Goal: Complete application form

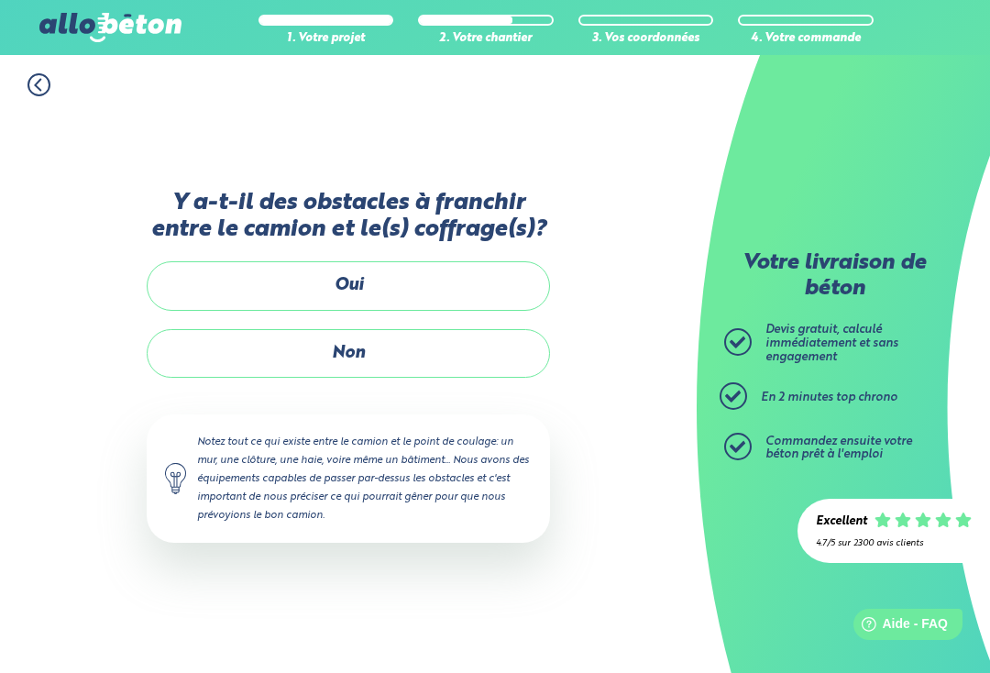
click at [417, 334] on label "Non" at bounding box center [348, 353] width 403 height 49
click at [0, 0] on input "Non" at bounding box center [0, 0] width 0 height 0
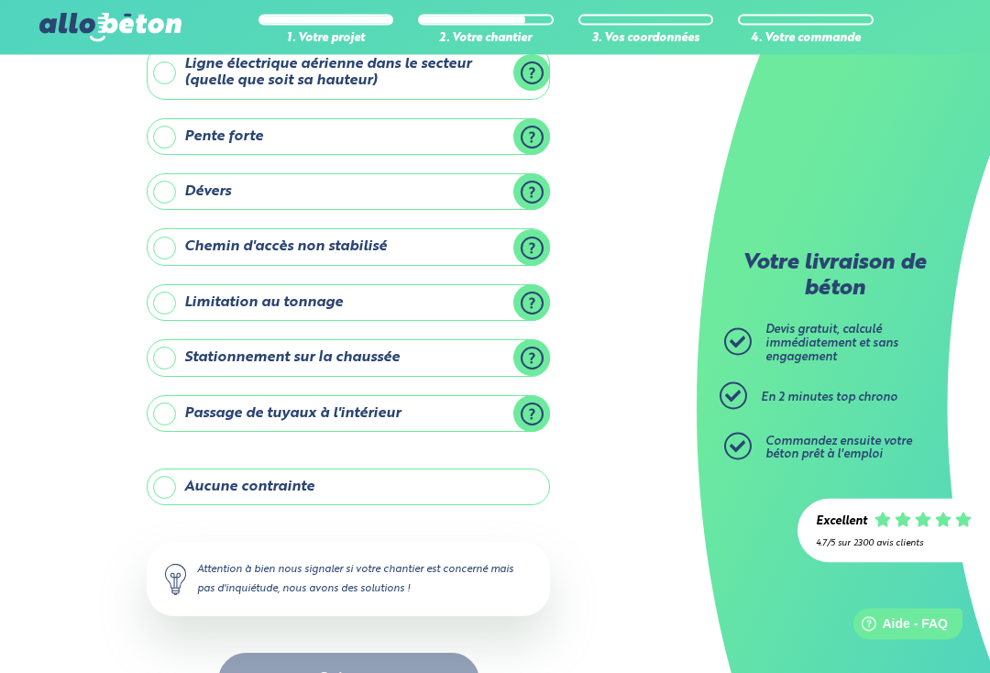
scroll to position [141, 0]
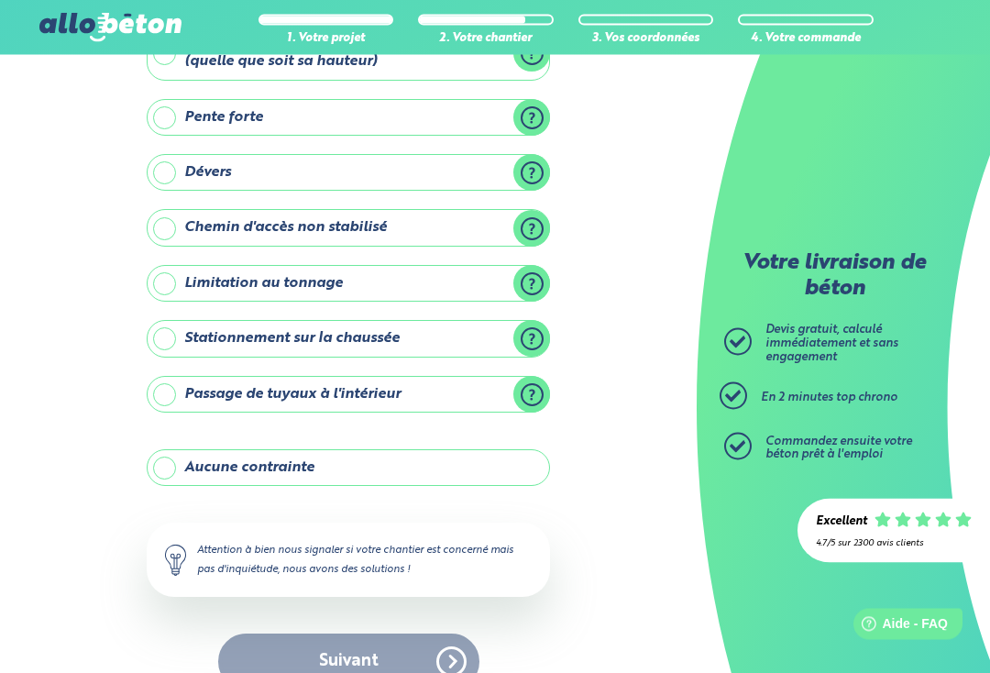
click at [546, 388] on label "Passage de tuyaux à l'intérieur" at bounding box center [348, 395] width 403 height 37
click at [0, 0] on input "Passage de tuyaux à l'intérieur" at bounding box center [0, 0] width 0 height 0
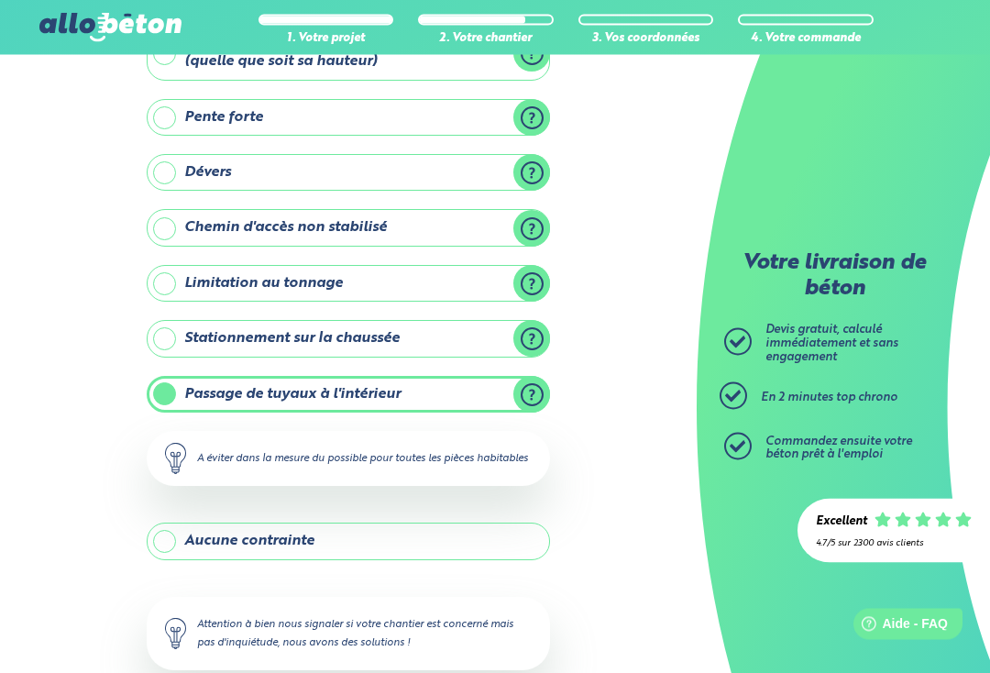
scroll to position [142, 0]
click at [537, 390] on label "Passage de tuyaux à l'intérieur" at bounding box center [348, 394] width 403 height 37
click at [0, 0] on input "Passage de tuyaux à l'intérieur" at bounding box center [0, 0] width 0 height 0
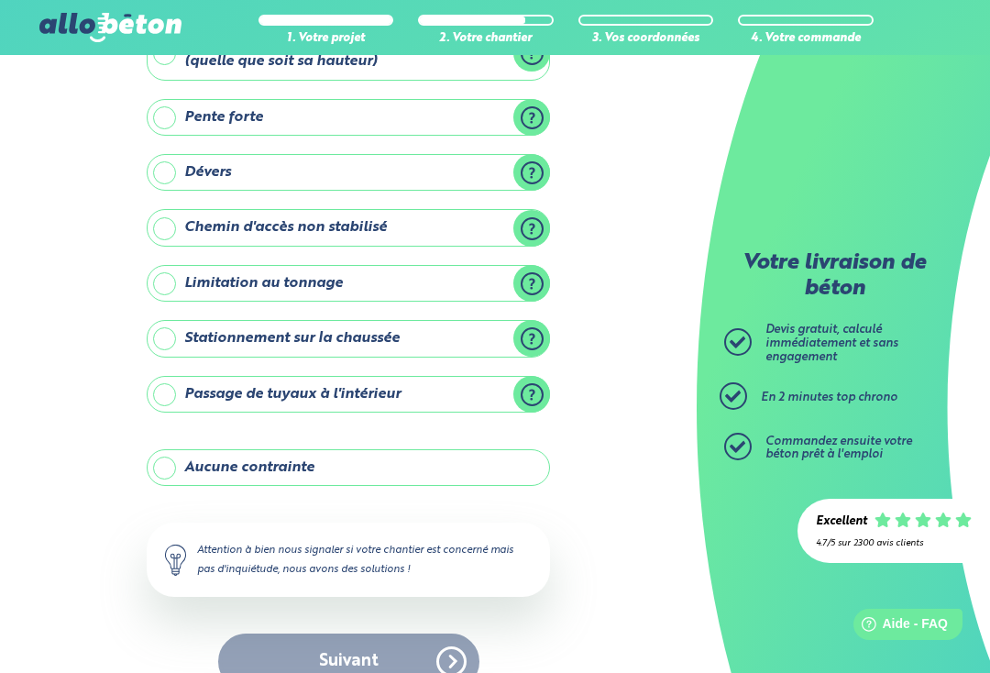
scroll to position [141, 0]
click at [532, 389] on label "Passage de tuyaux à l'intérieur" at bounding box center [348, 395] width 403 height 37
click at [0, 0] on input "Passage de tuyaux à l'intérieur" at bounding box center [0, 0] width 0 height 0
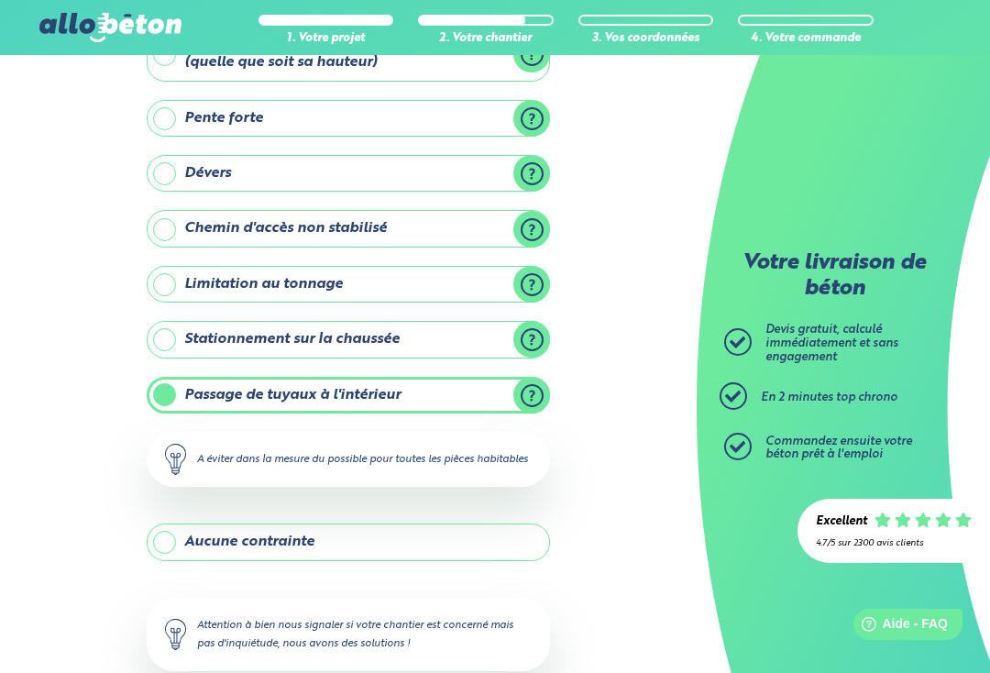
click at [525, 391] on label "Passage de tuyaux à l'intérieur" at bounding box center [348, 395] width 403 height 37
click at [0, 0] on input "Passage de tuyaux à l'intérieur" at bounding box center [0, 0] width 0 height 0
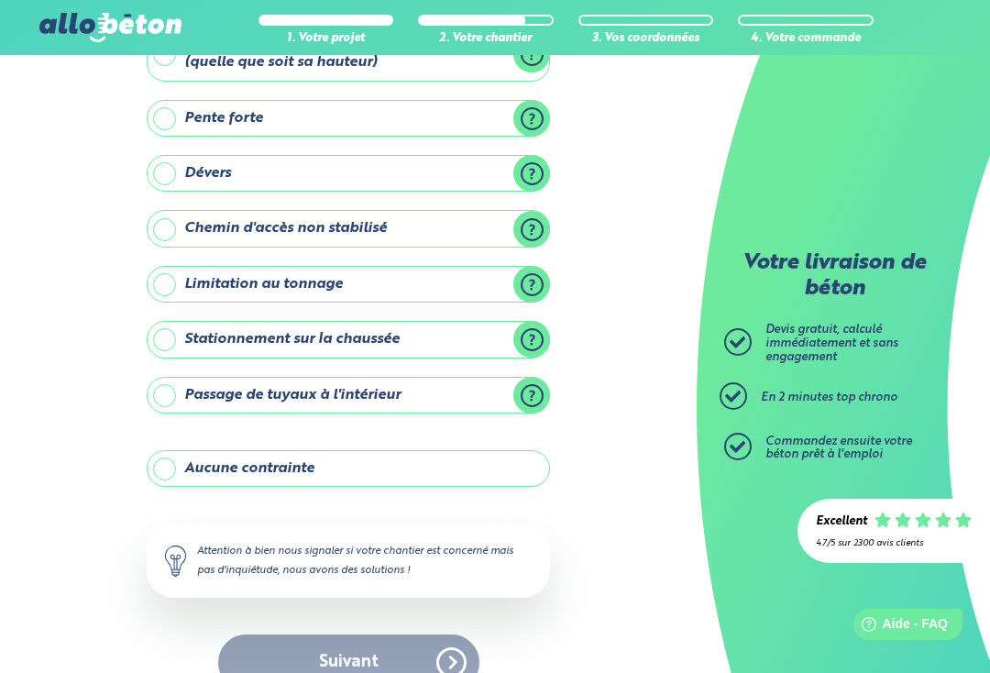
click at [313, 465] on label "Aucune contrainte" at bounding box center [348, 468] width 403 height 37
click at [0, 0] on input "Aucune contrainte" at bounding box center [0, 0] width 0 height 0
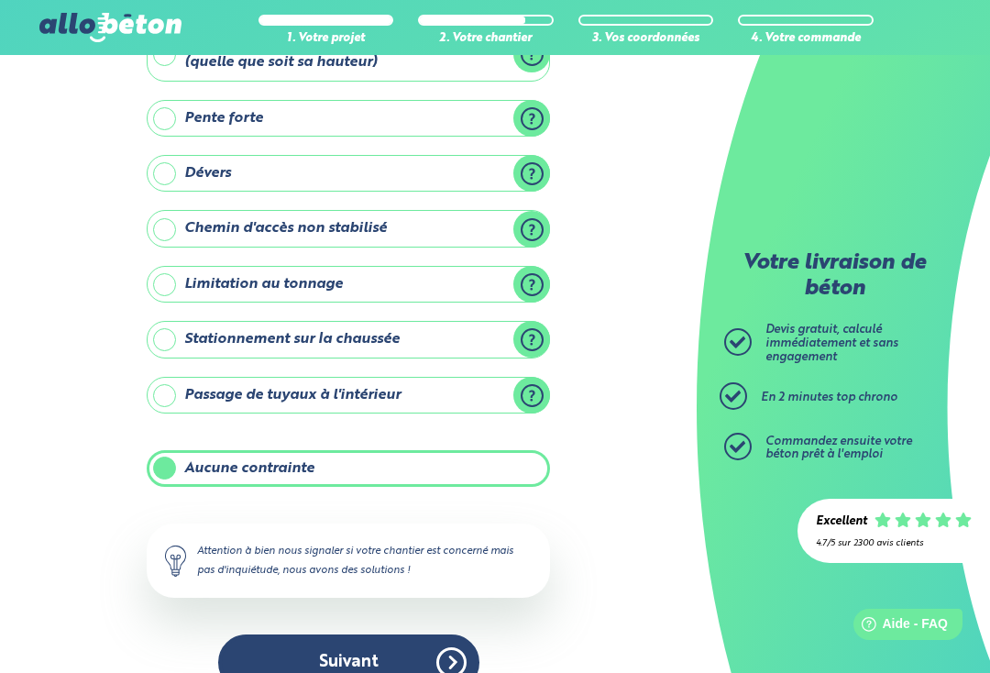
click at [395, 656] on button "Suivant" at bounding box center [348, 662] width 261 height 56
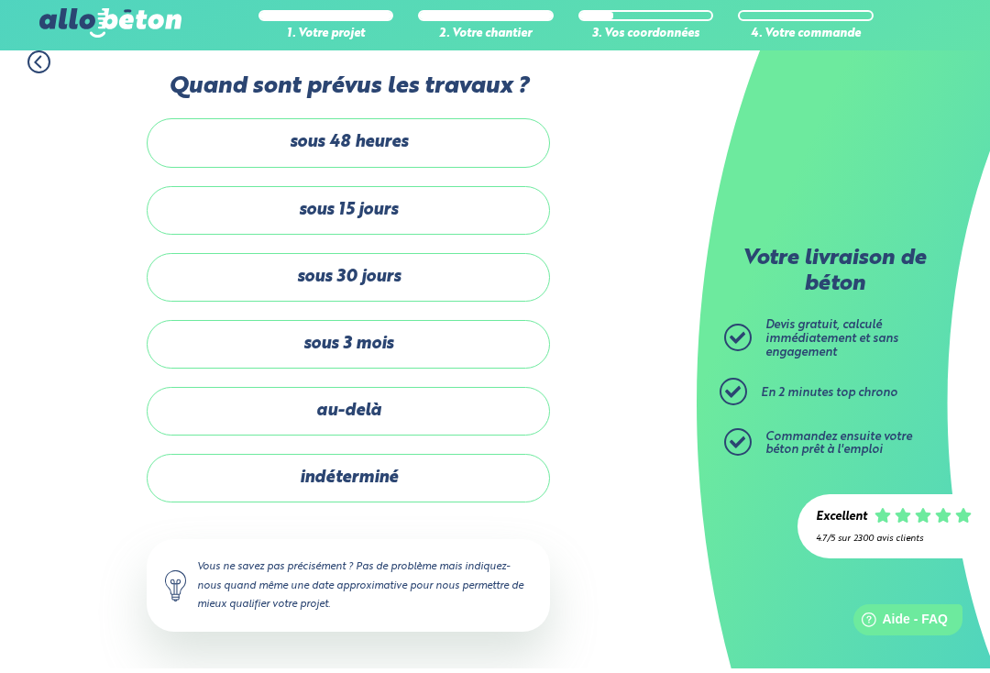
scroll to position [26, 0]
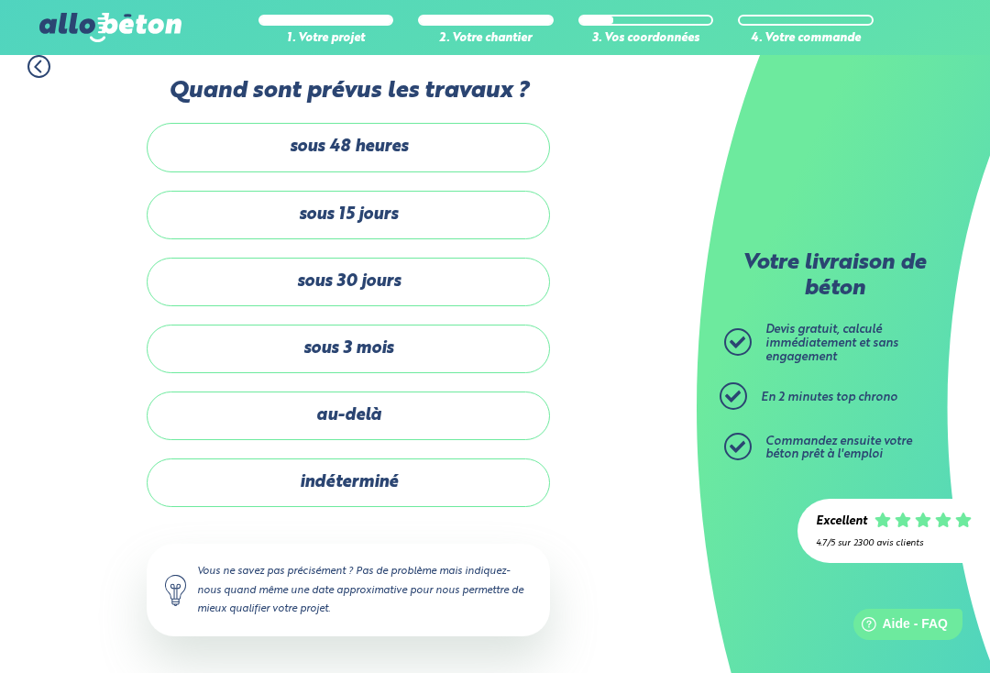
click at [490, 290] on label "sous 30 jours" at bounding box center [348, 282] width 403 height 49
click at [0, 0] on input "sous 30 jours" at bounding box center [0, 0] width 0 height 0
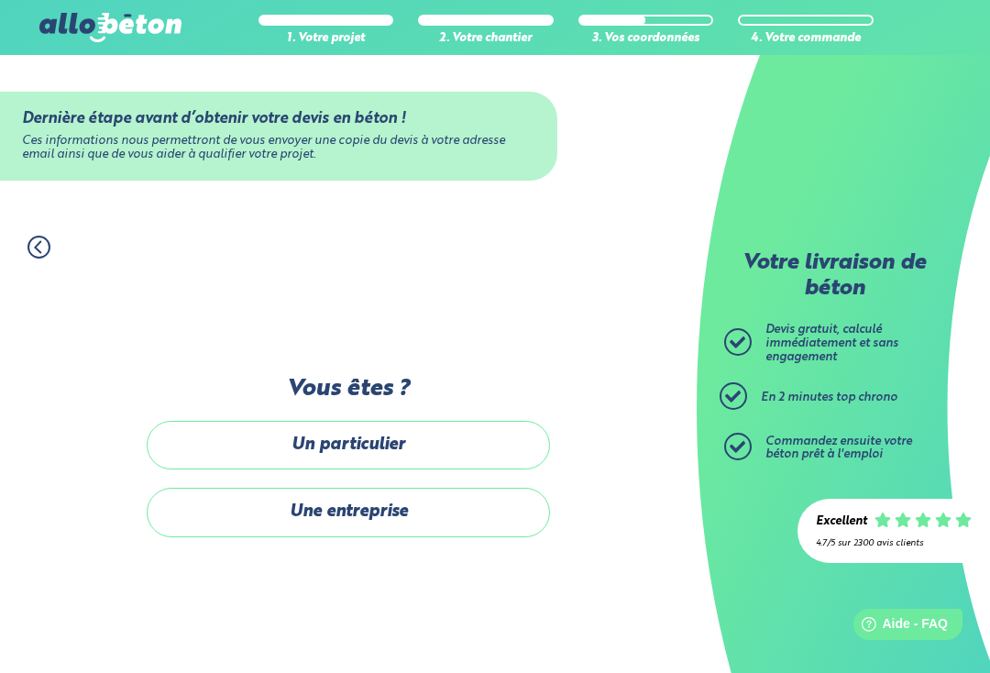
click at [484, 433] on label "Un particulier" at bounding box center [348, 445] width 403 height 49
click at [0, 0] on input "Un particulier" at bounding box center [0, 0] width 0 height 0
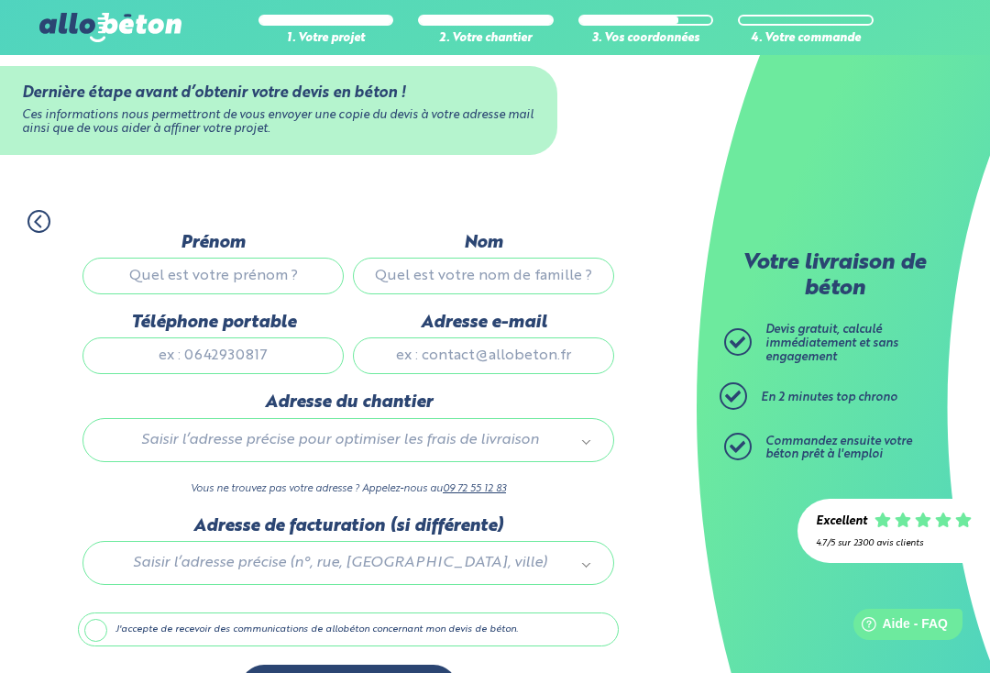
click at [278, 286] on input "Prénom" at bounding box center [213, 276] width 261 height 37
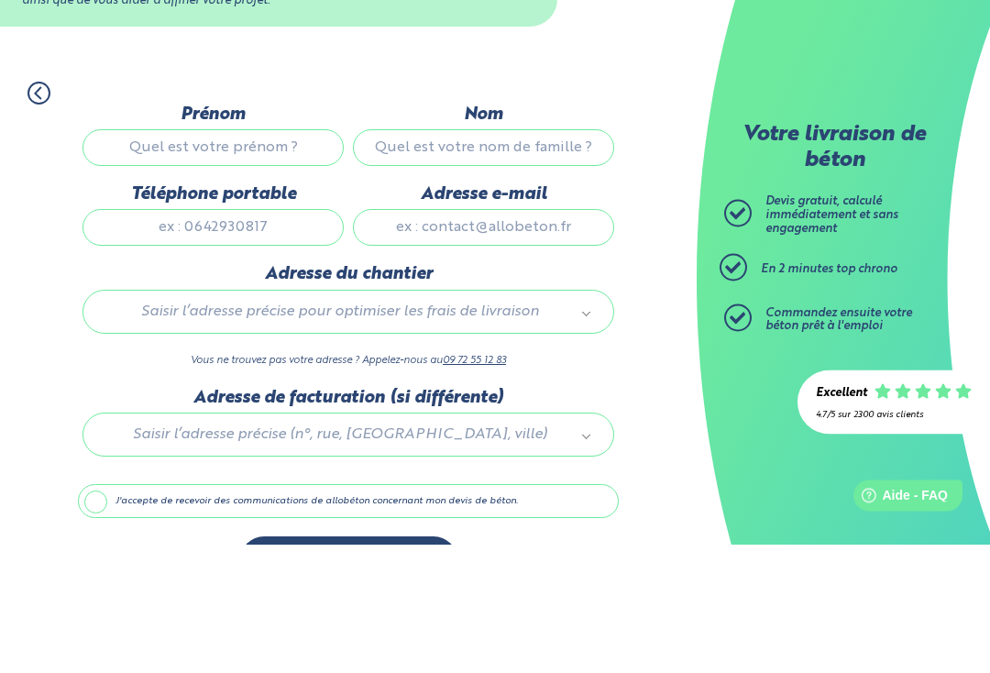
type input "Maurice"
click at [549, 259] on input "Nom" at bounding box center [483, 277] width 261 height 37
type input "DEL MONACO"
click at [309, 338] on input "Téléphone portable" at bounding box center [213, 356] width 261 height 37
type input "0618562833"
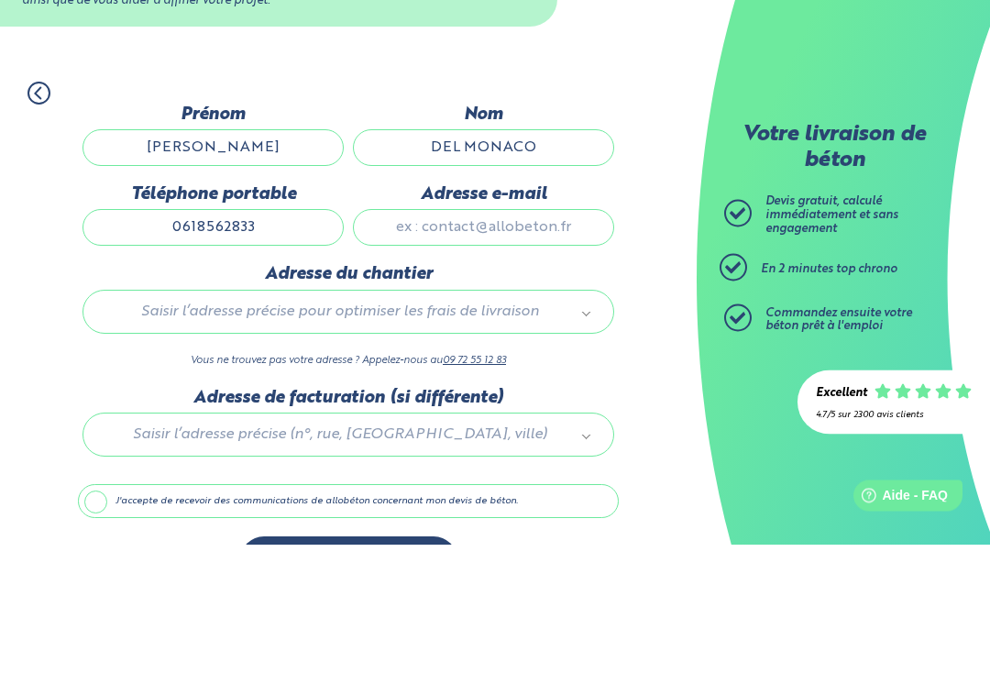
click at [562, 338] on input "Adresse e-mail" at bounding box center [483, 356] width 261 height 37
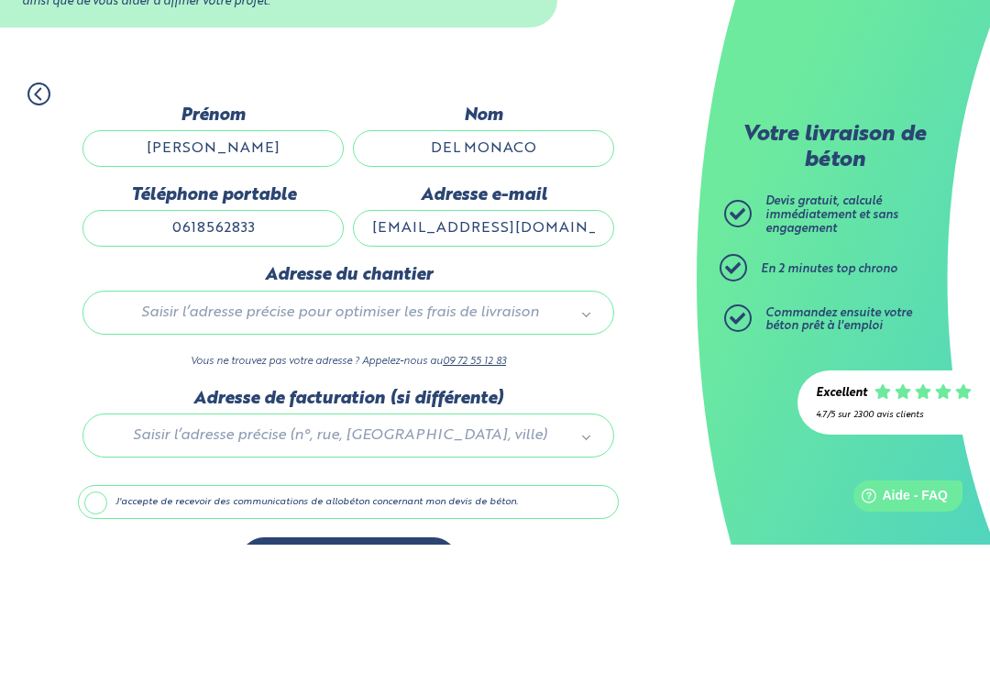
type input "modell@orange.fr"
click at [675, 231] on div "1. Votre projet 2. Votre chantier 3. Vos coordonnées 4. Votre commande Dernière…" at bounding box center [348, 462] width 697 height 539
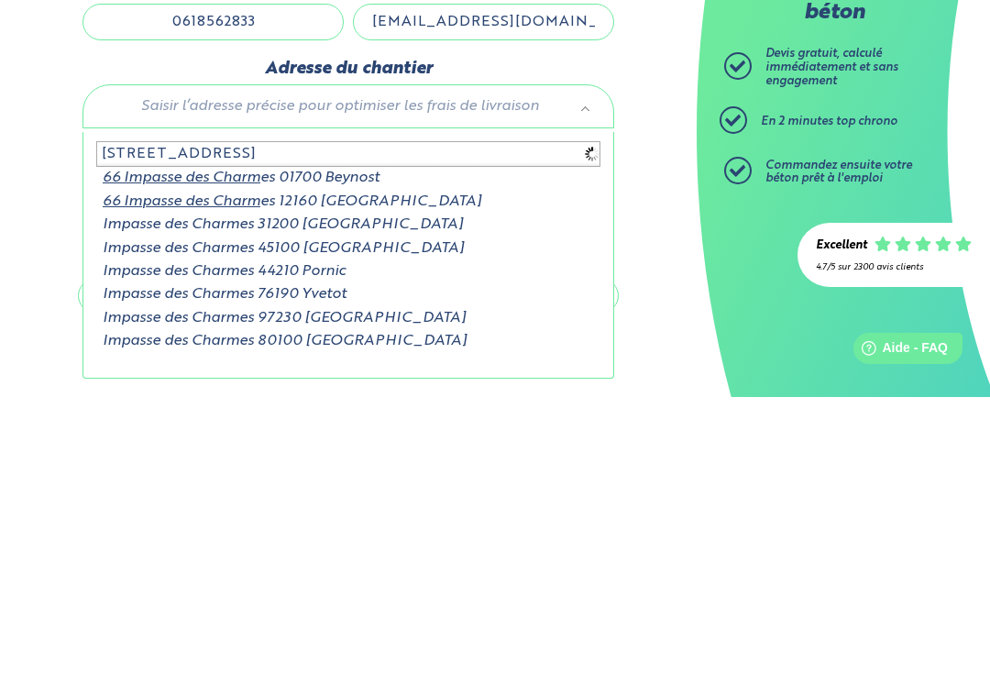
type input "66 impasse des charmes"
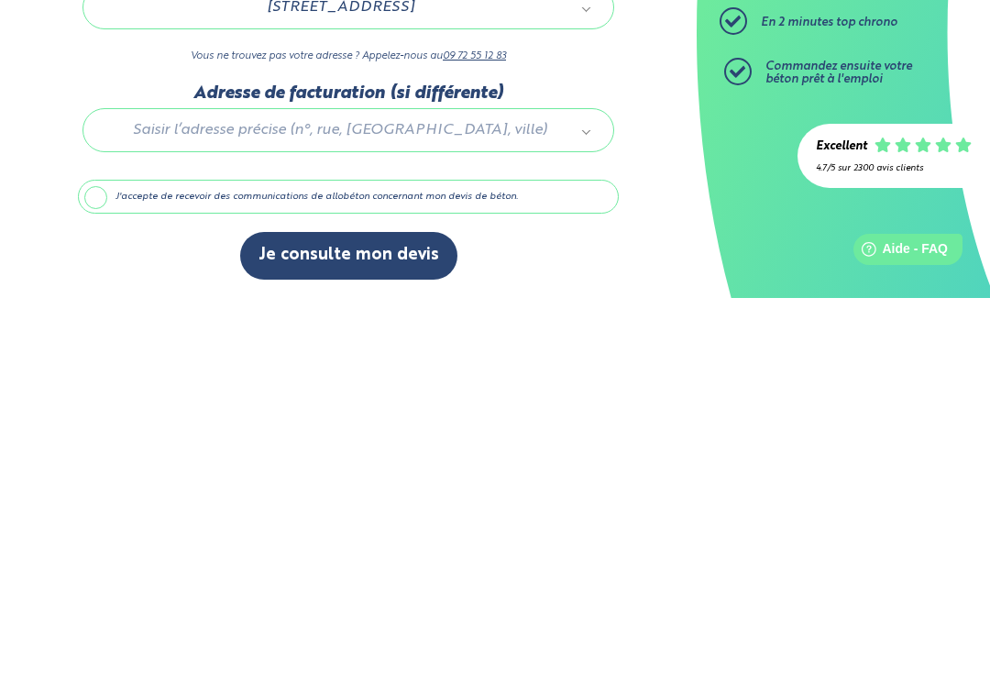
click at [107, 555] on label "J'accepte de recevoir des communications de allobéton concernant mon devis de b…" at bounding box center [348, 572] width 541 height 35
click at [0, 0] on input "J'accepte de recevoir des communications de allobéton concernant mon devis de b…" at bounding box center [0, 0] width 0 height 0
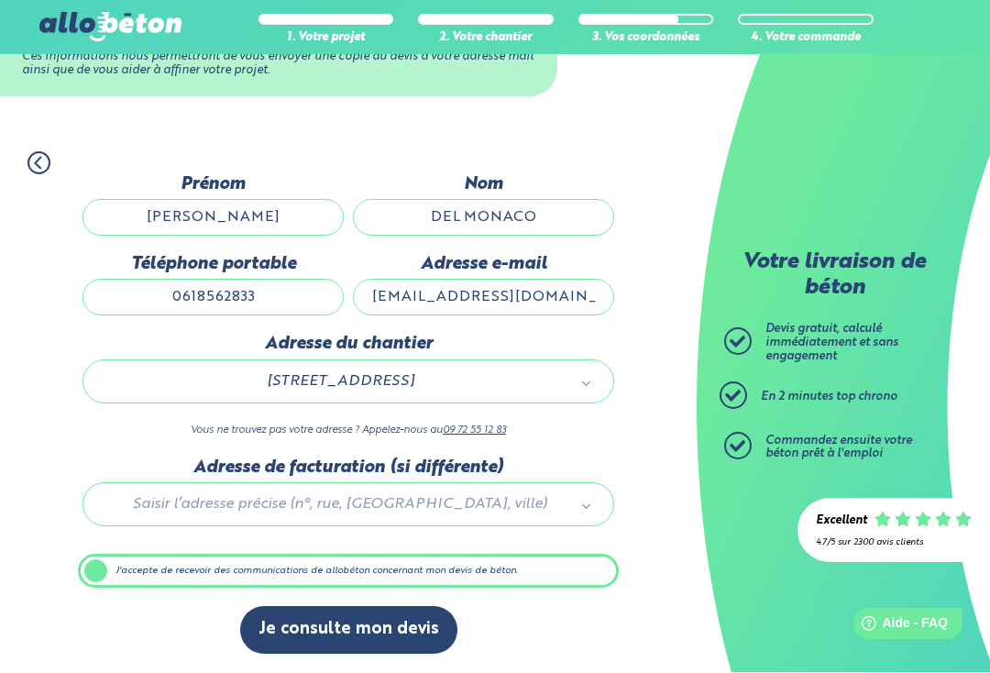
click at [402, 632] on button "Je consulte mon devis" at bounding box center [348, 630] width 217 height 47
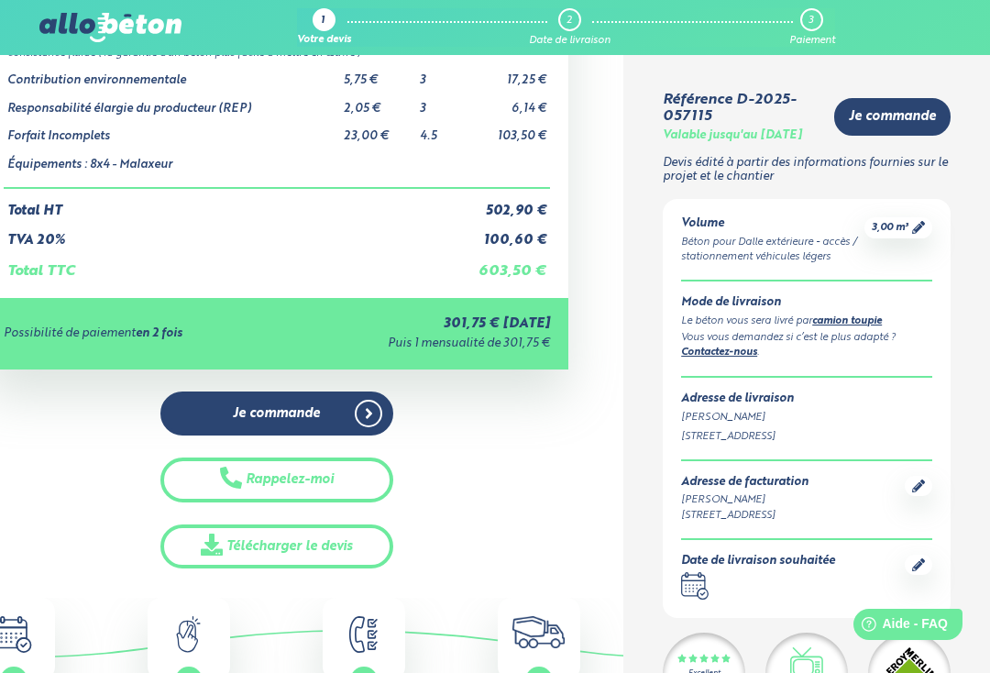
scroll to position [192, 0]
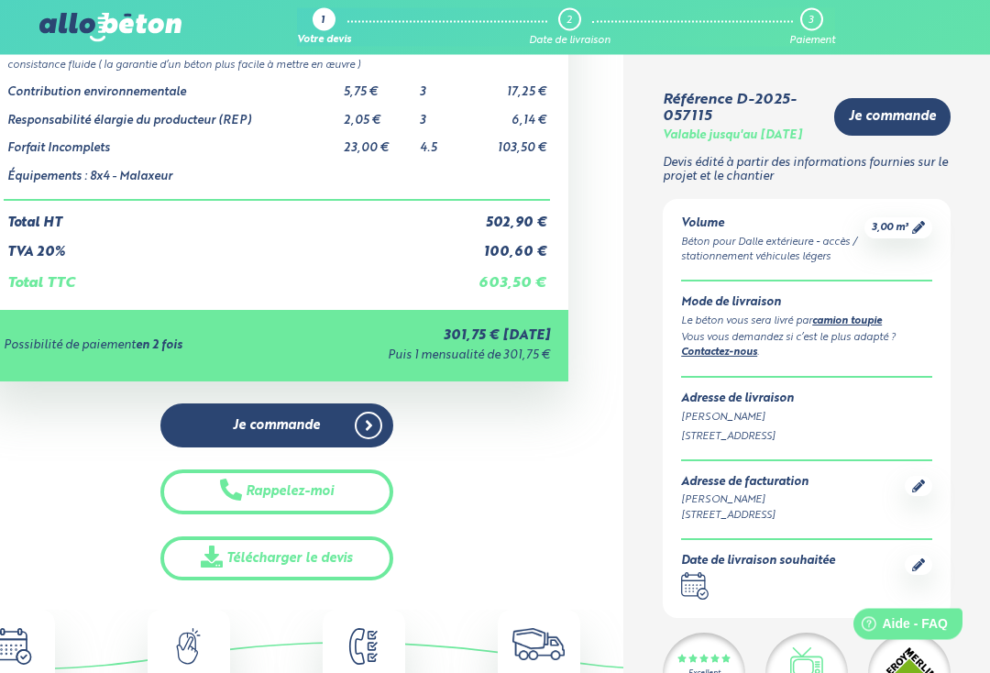
click at [380, 428] on span at bounding box center [369, 427] width 28 height 28
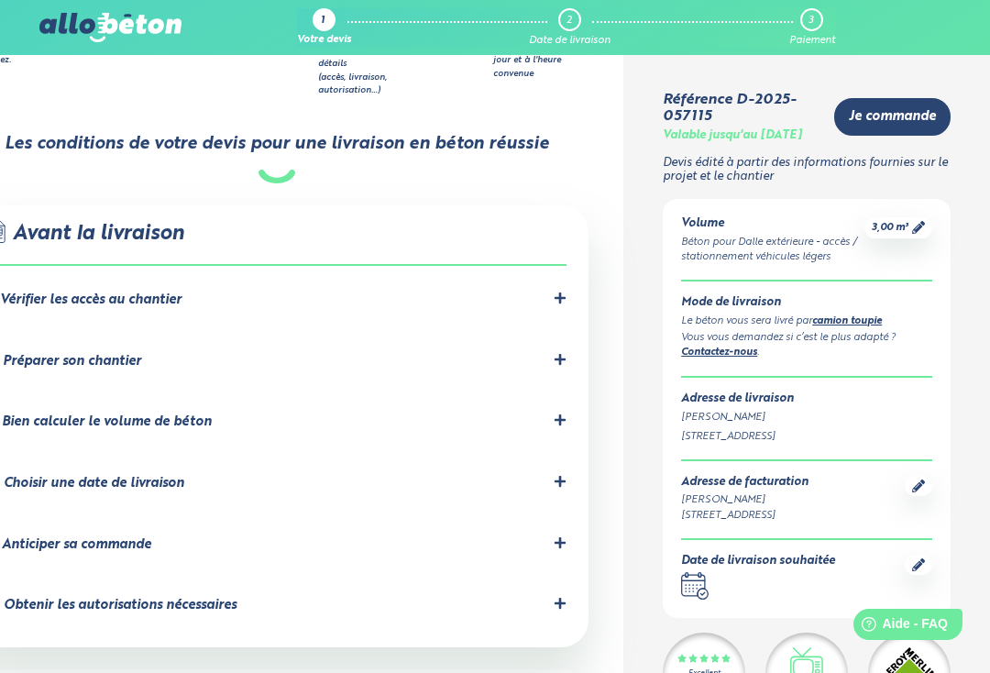
scroll to position [1035, 0]
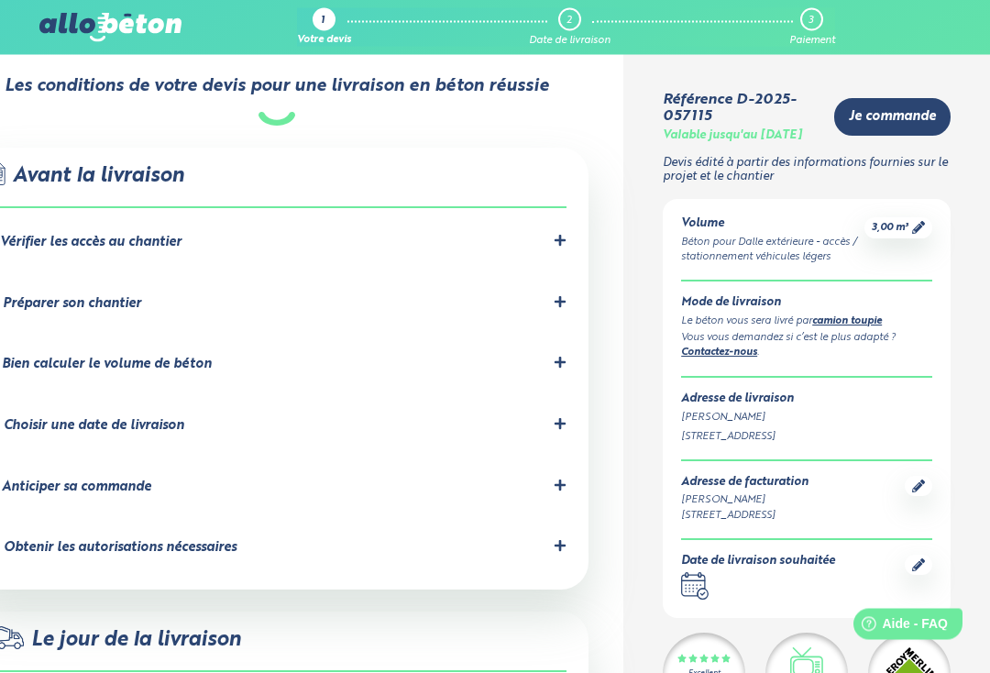
click at [553, 540] on div "6. Obtenir les autorisations nécessaires" at bounding box center [276, 548] width 579 height 17
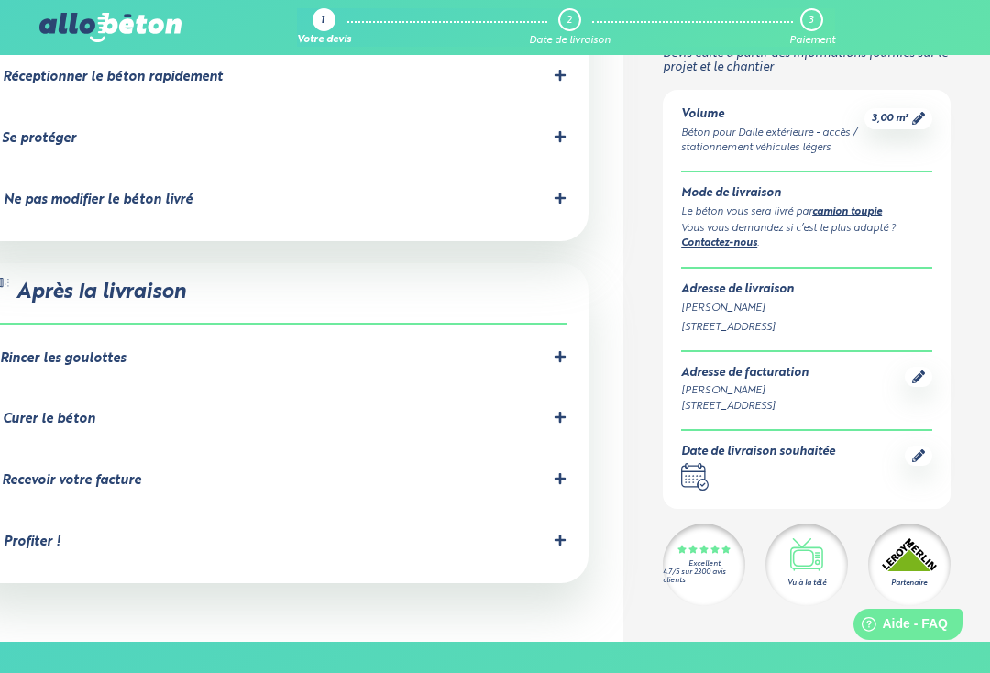
scroll to position [1758, 0]
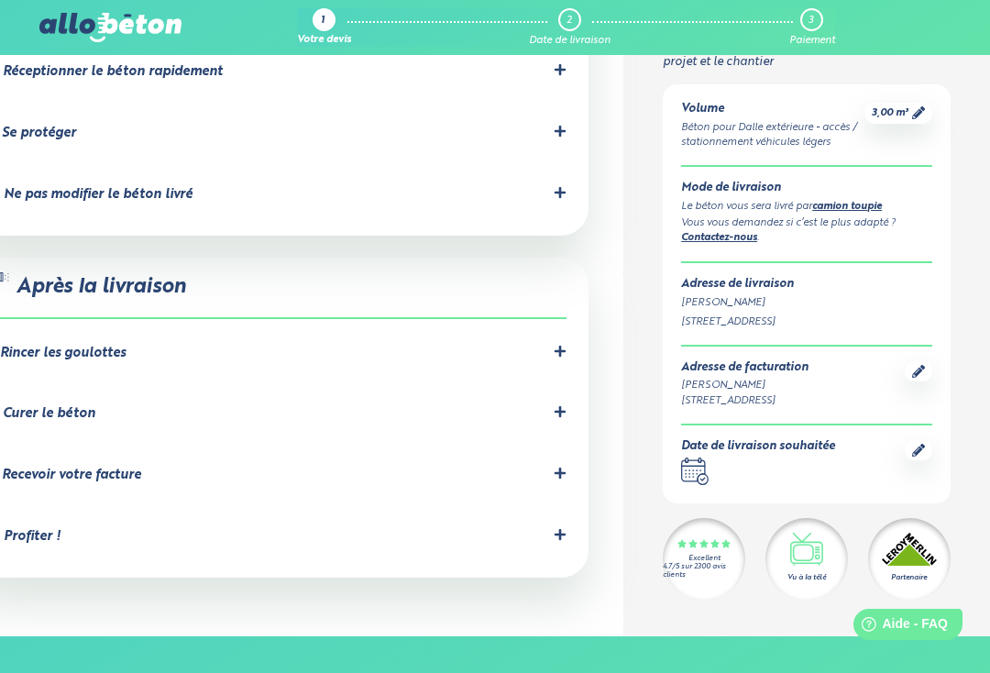
click at [561, 345] on div at bounding box center [560, 353] width 13 height 17
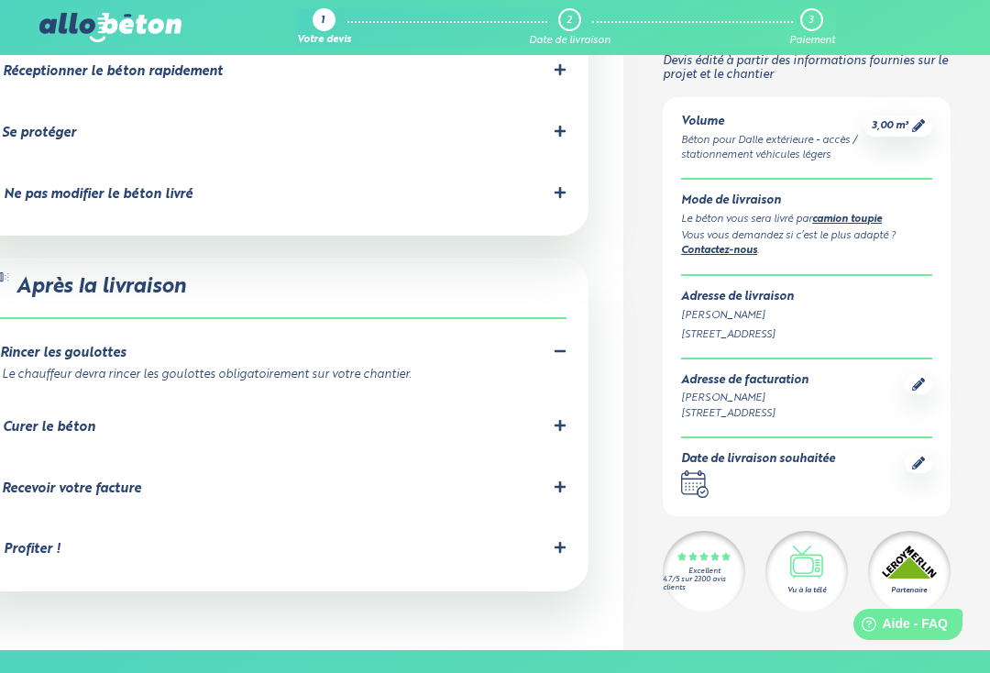
click at [558, 419] on div at bounding box center [560, 427] width 13 height 17
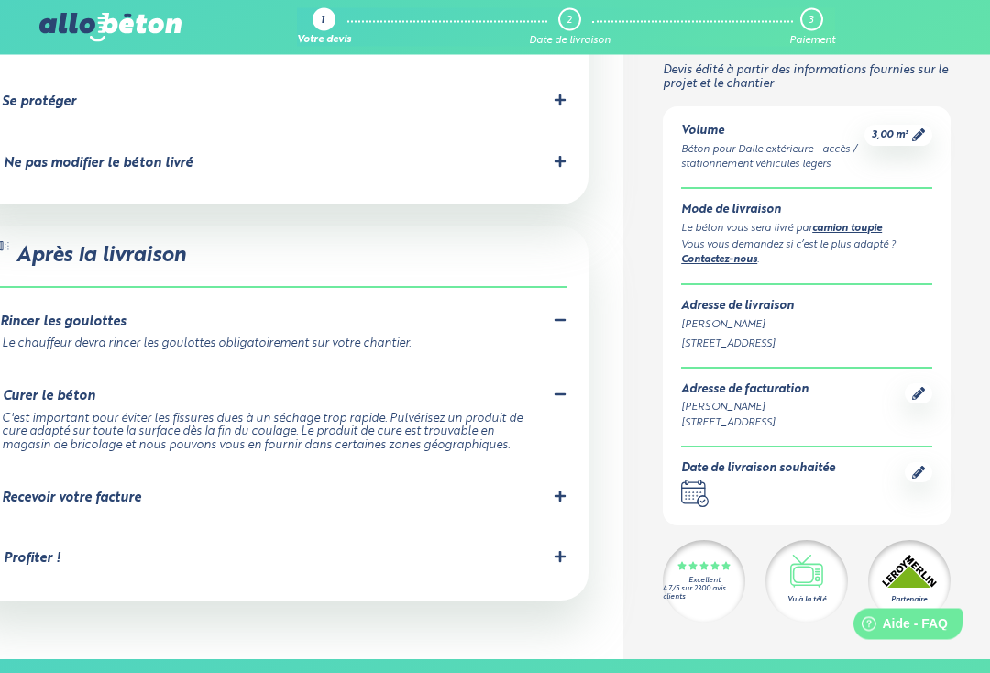
scroll to position [1793, 0]
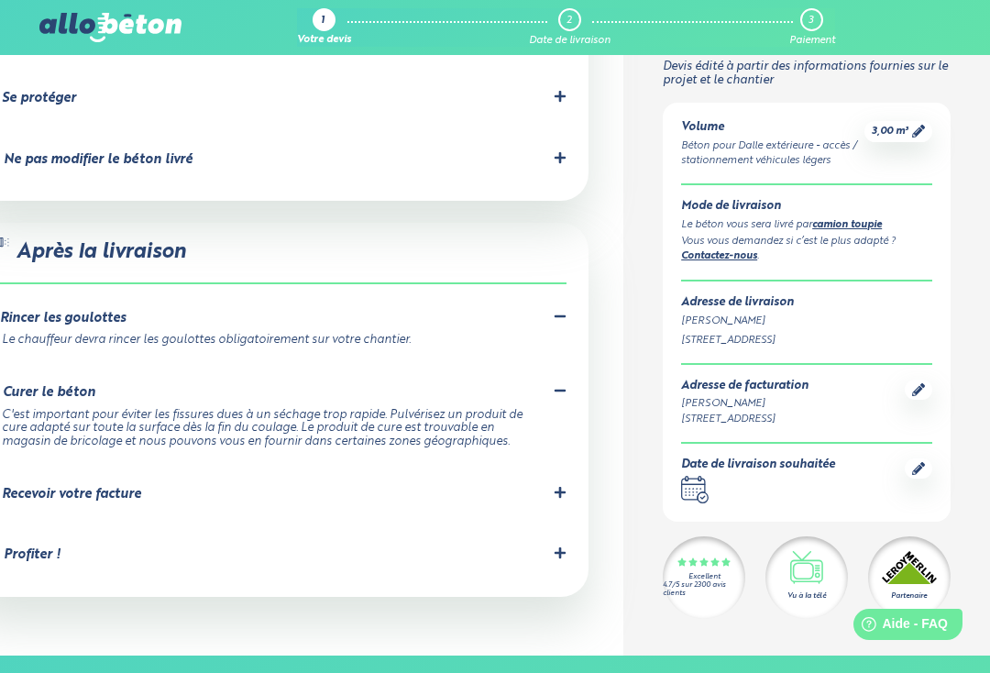
click at [561, 486] on div at bounding box center [560, 494] width 13 height 17
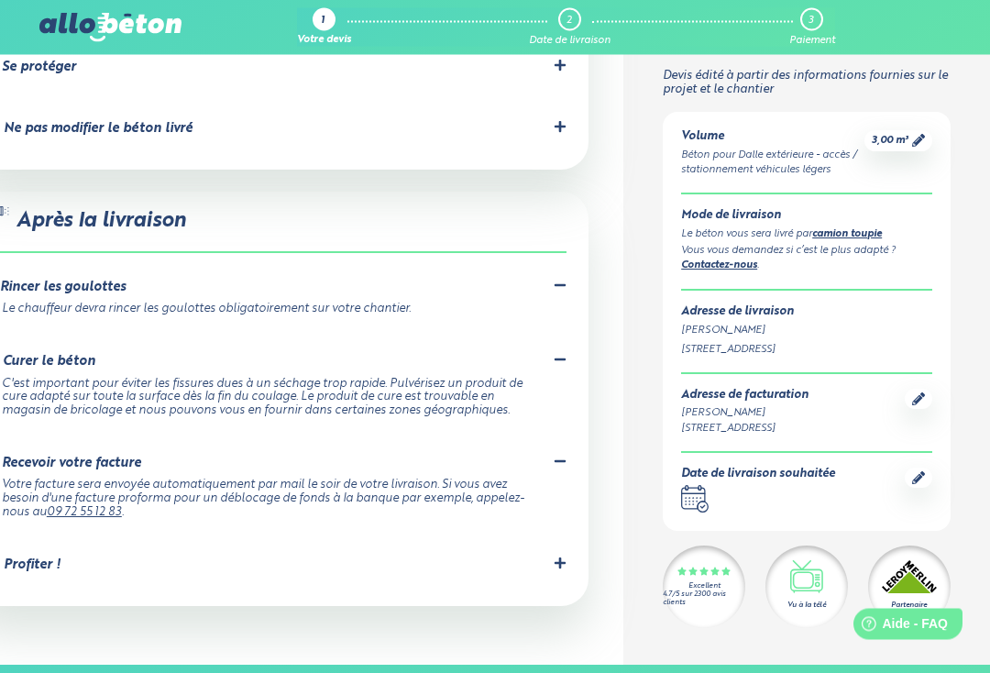
scroll to position [1925, 0]
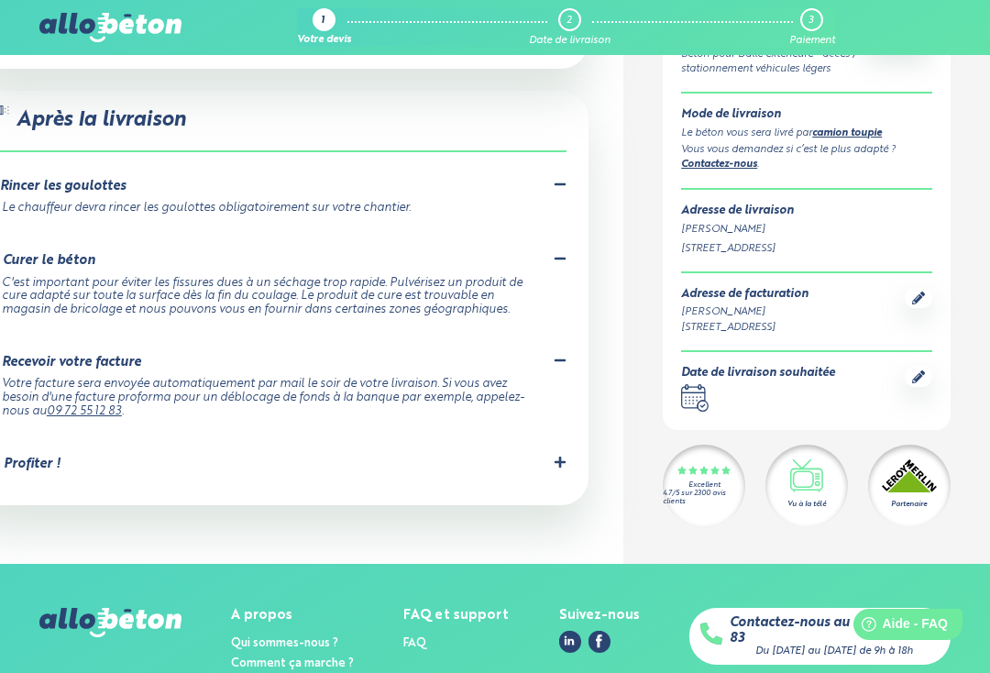
click at [564, 456] on div at bounding box center [560, 464] width 13 height 17
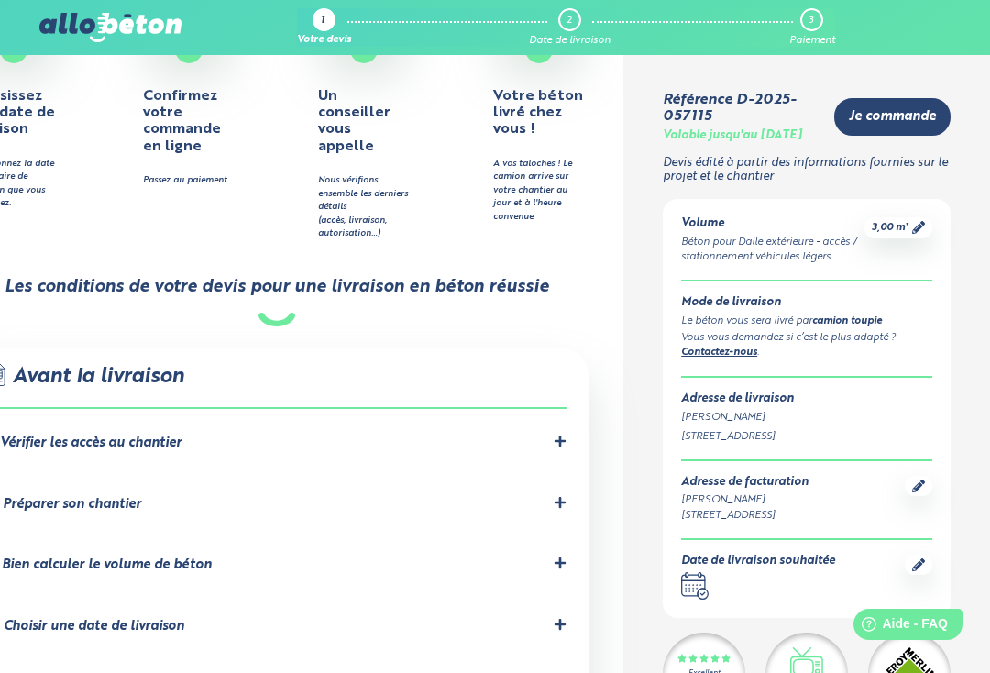
scroll to position [866, 0]
